Goal: Transaction & Acquisition: Purchase product/service

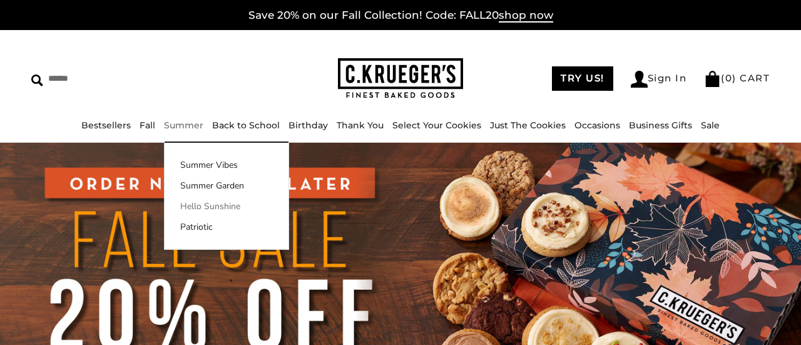
click at [195, 209] on link "Hello Sunshine" at bounding box center [226, 206] width 124 height 13
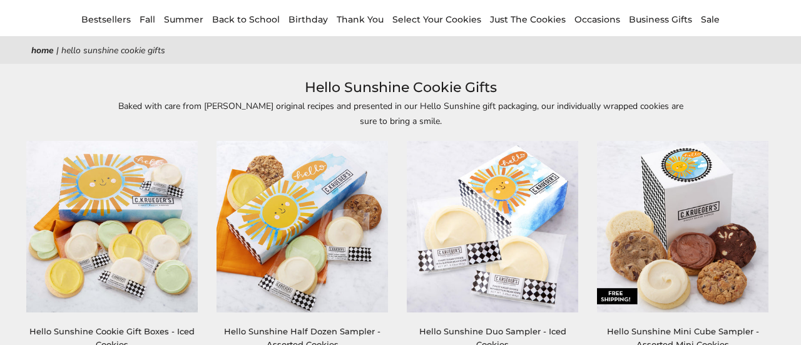
scroll to position [100, 0]
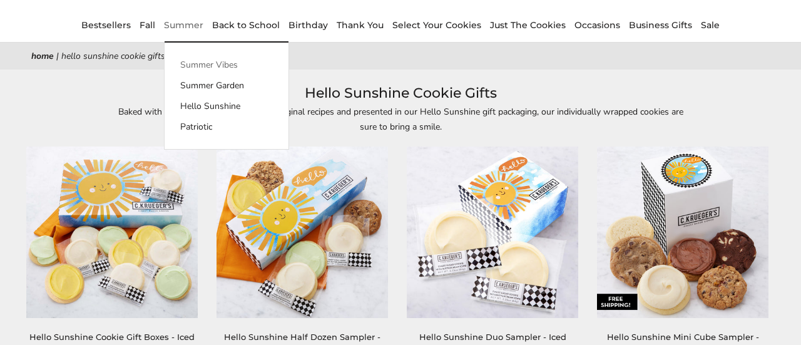
click at [189, 64] on link "Summer Vibes" at bounding box center [226, 64] width 124 height 13
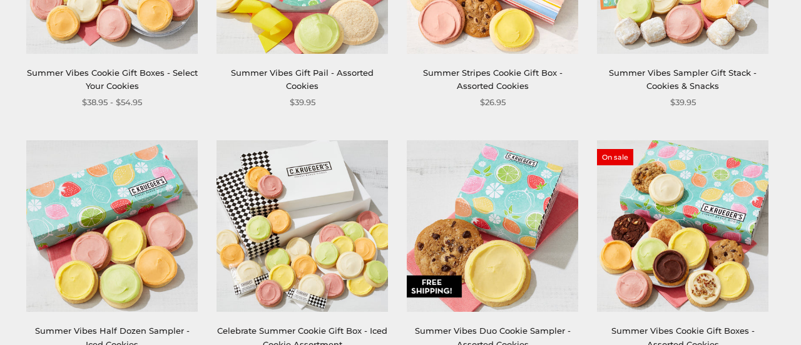
scroll to position [63, 0]
